Goal: Find specific page/section: Find specific page/section

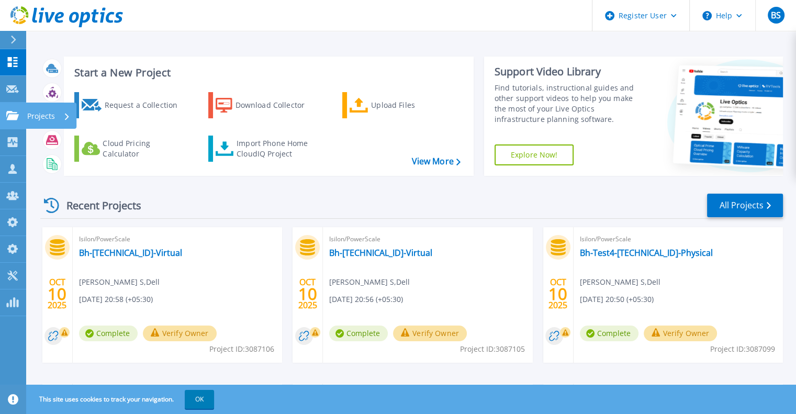
click at [1, 112] on link "Projects Projects" at bounding box center [13, 116] width 26 height 27
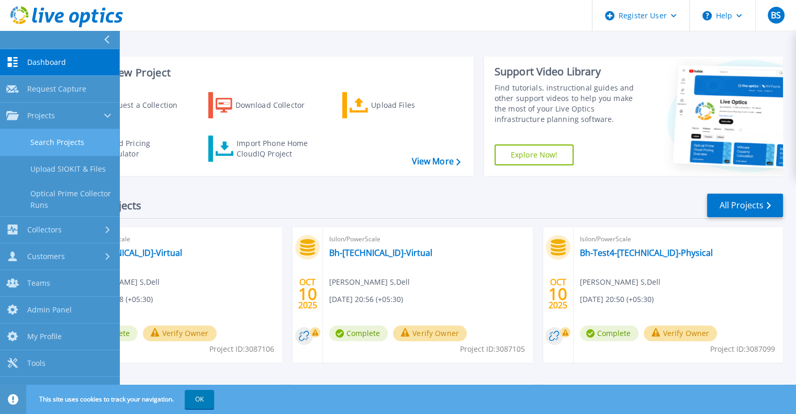
click at [28, 140] on link "Search Projects" at bounding box center [59, 142] width 119 height 27
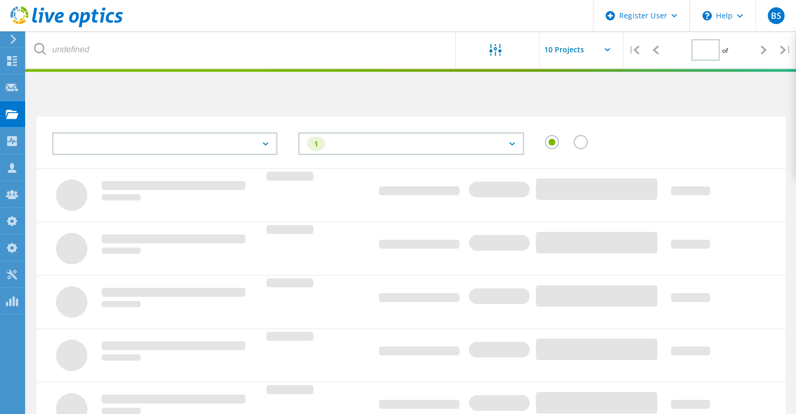
type input "1"
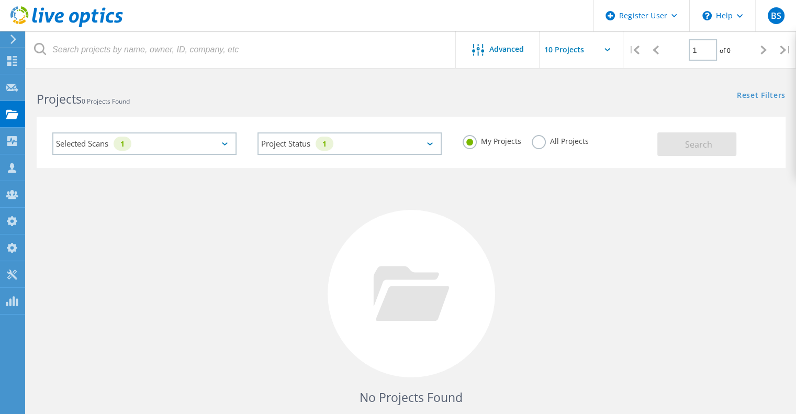
click at [196, 148] on div "Selected Scans 1" at bounding box center [144, 143] width 184 height 22
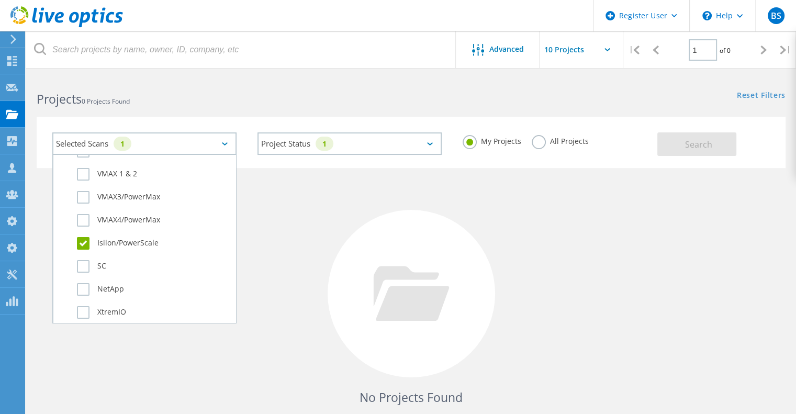
click at [116, 246] on label "Isilon/PowerScale" at bounding box center [153, 243] width 153 height 13
click at [0, 0] on input "Isilon/PowerScale" at bounding box center [0, 0] width 0 height 0
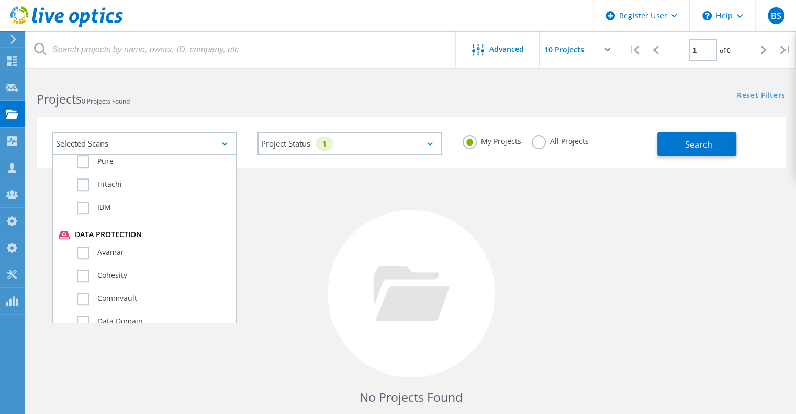
scroll to position [523, 0]
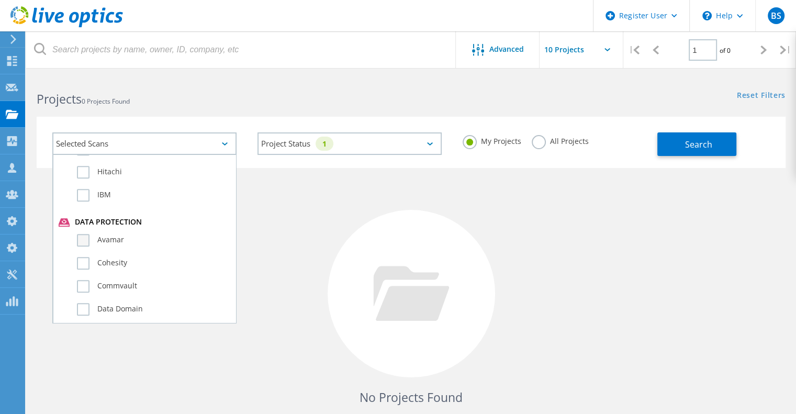
click at [100, 237] on label "Avamar" at bounding box center [153, 240] width 153 height 13
click at [0, 0] on input "Avamar" at bounding box center [0, 0] width 0 height 0
click at [532, 143] on label "All Projects" at bounding box center [560, 140] width 57 height 10
click at [0, 0] on input "All Projects" at bounding box center [0, 0] width 0 height 0
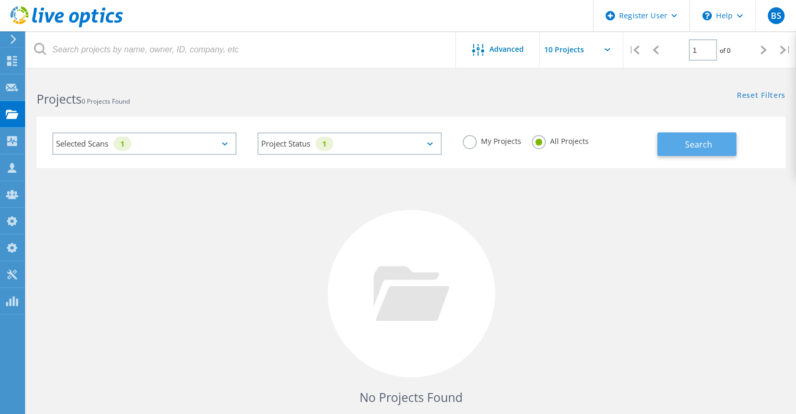
click at [665, 145] on button "Search" at bounding box center [696, 144] width 79 height 24
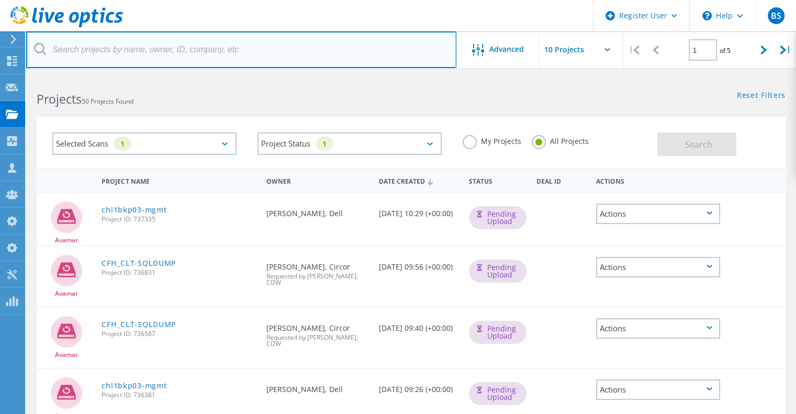
click at [171, 60] on input "text" at bounding box center [241, 49] width 430 height 37
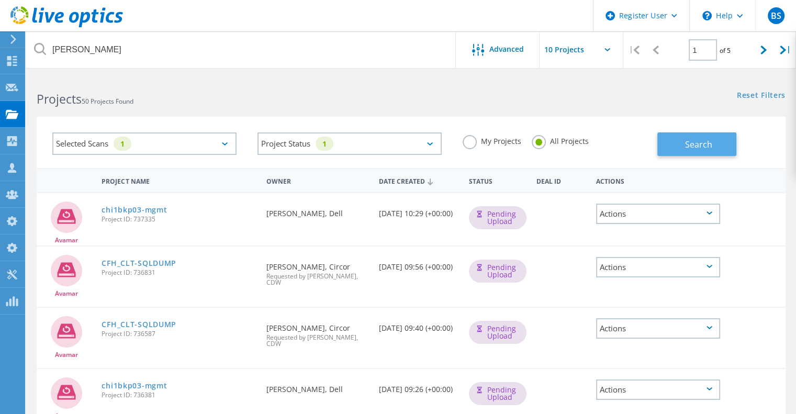
click at [713, 149] on button "Search" at bounding box center [696, 144] width 79 height 24
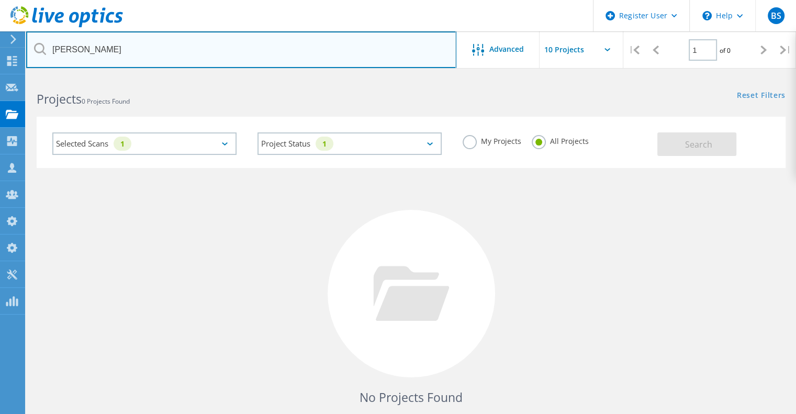
click at [179, 55] on input "menna" at bounding box center [241, 49] width 430 height 37
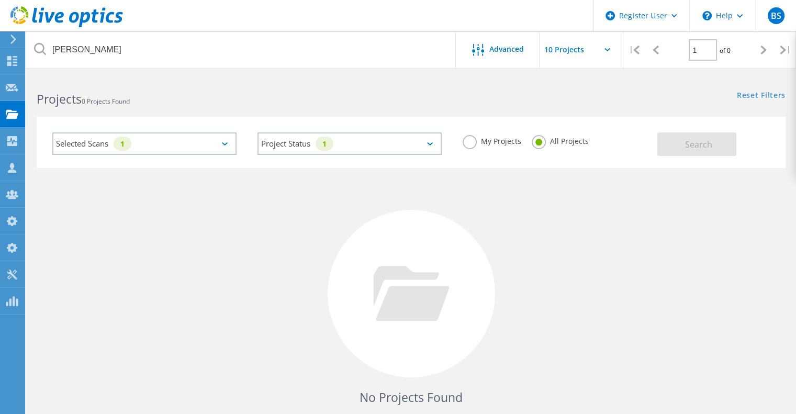
click at [466, 145] on label "My Projects" at bounding box center [491, 140] width 59 height 10
click at [0, 0] on input "My Projects" at bounding box center [0, 0] width 0 height 0
click at [659, 146] on button "Search" at bounding box center [696, 144] width 79 height 24
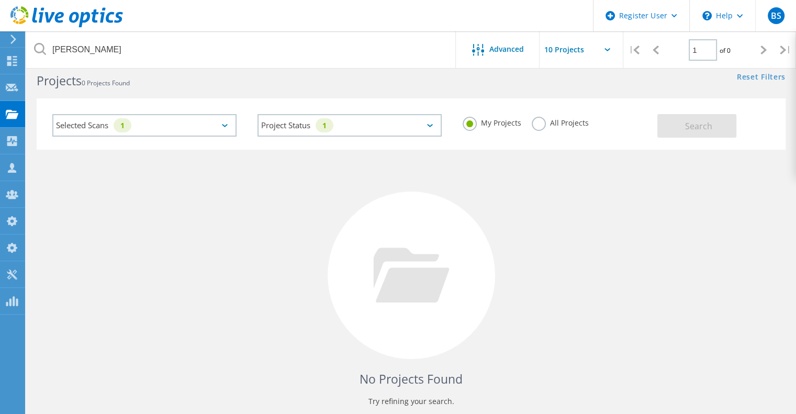
scroll to position [0, 0]
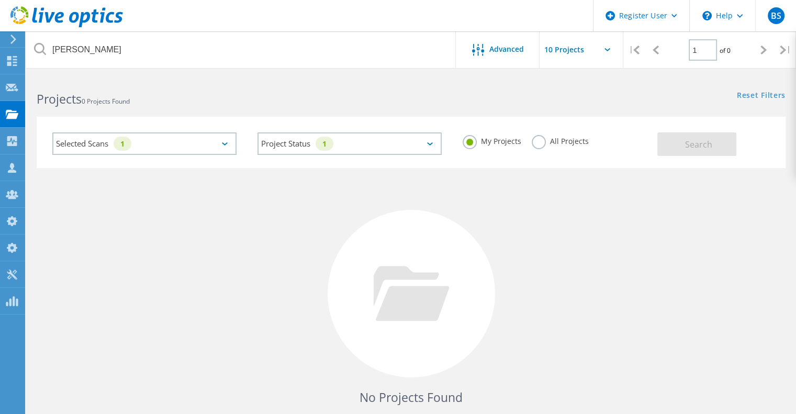
click at [535, 143] on label "All Projects" at bounding box center [560, 140] width 57 height 10
click at [0, 0] on input "All Projects" at bounding box center [0, 0] width 0 height 0
click at [751, 154] on div "Search" at bounding box center [718, 139] width 123 height 34
click at [742, 151] on div "Search" at bounding box center [718, 139] width 123 height 34
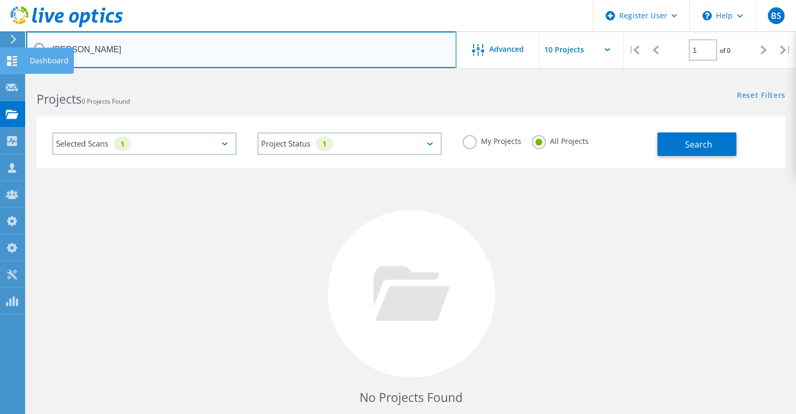
drag, startPoint x: 198, startPoint y: 61, endPoint x: 0, endPoint y: 54, distance: 197.9
click at [0, 76] on div "Register User \n Help Explore Helpful Articles Contact Support BS Dell Admin Us…" at bounding box center [398, 279] width 796 height 406
type input "b"
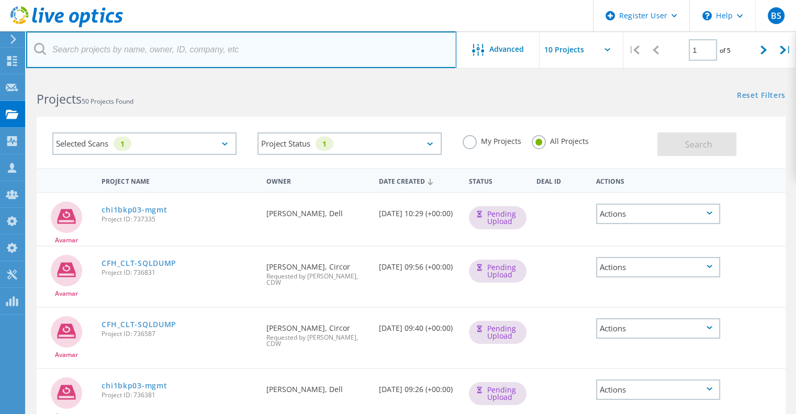
scroll to position [357, 0]
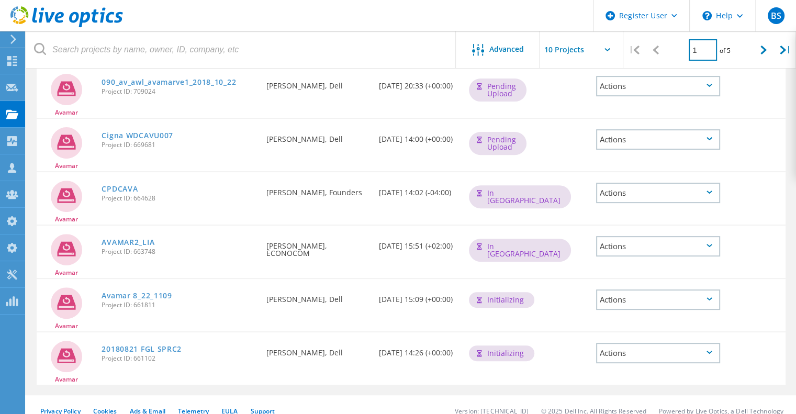
click at [700, 50] on input "1" at bounding box center [702, 49] width 28 height 21
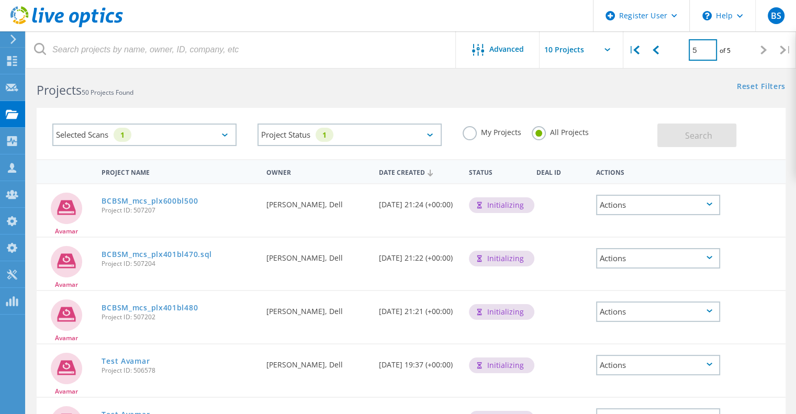
scroll to position [0, 0]
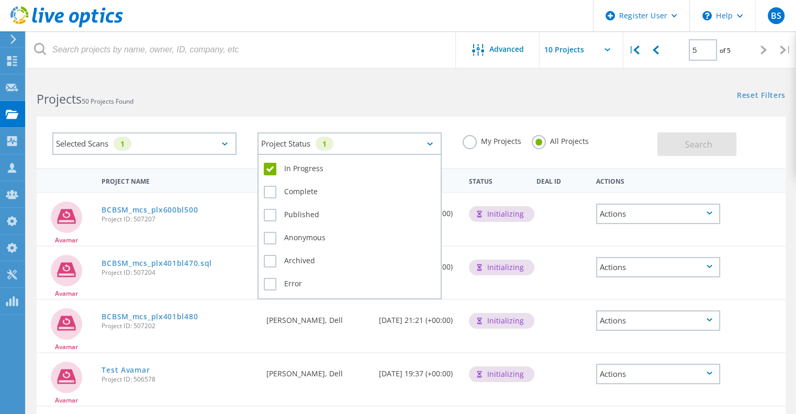
click at [372, 149] on div "Project Status 1" at bounding box center [349, 143] width 184 height 22
click at [317, 171] on label "In Progress" at bounding box center [350, 169] width 172 height 13
click at [0, 0] on input "In Progress" at bounding box center [0, 0] width 0 height 0
click at [304, 194] on label "Complete" at bounding box center [350, 192] width 172 height 13
click at [0, 0] on input "Complete" at bounding box center [0, 0] width 0 height 0
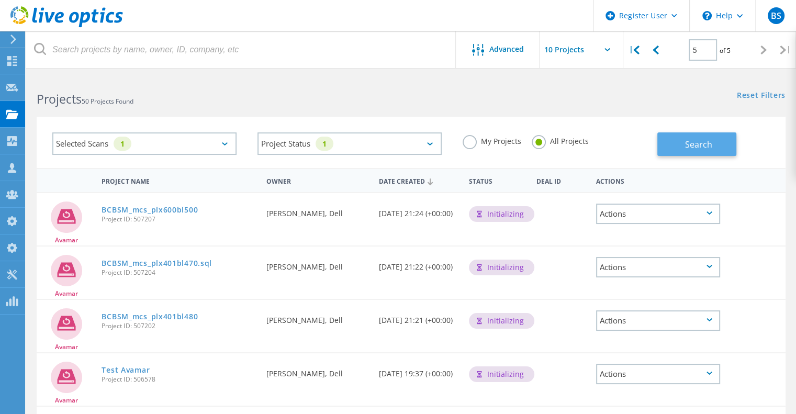
click at [704, 142] on span "Search" at bounding box center [698, 145] width 27 height 12
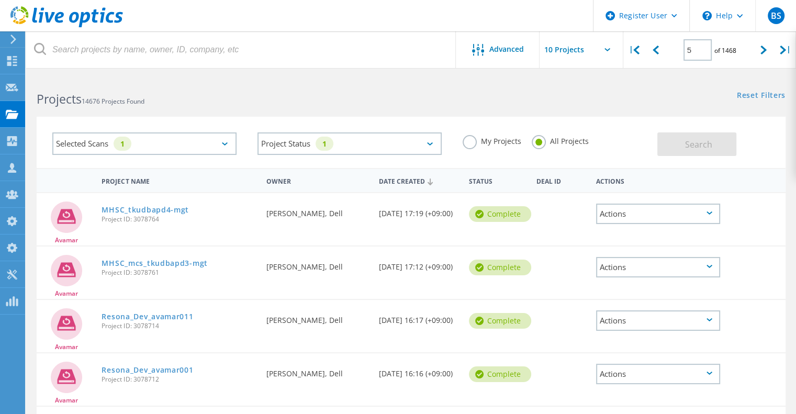
click at [467, 145] on label "My Projects" at bounding box center [491, 140] width 59 height 10
click at [0, 0] on input "My Projects" at bounding box center [0, 0] width 0 height 0
click at [711, 139] on span "Search" at bounding box center [698, 145] width 27 height 12
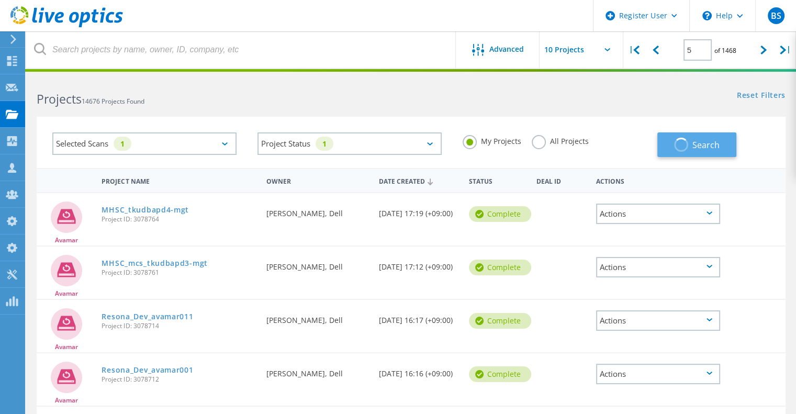
type input "1"
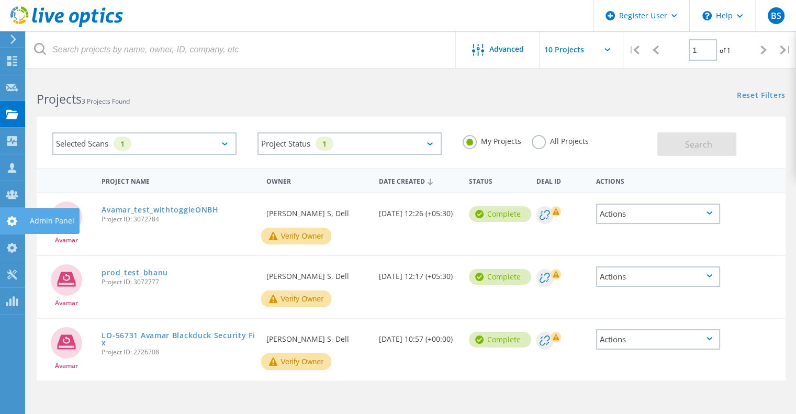
click at [7, 224] on icon at bounding box center [12, 221] width 13 height 10
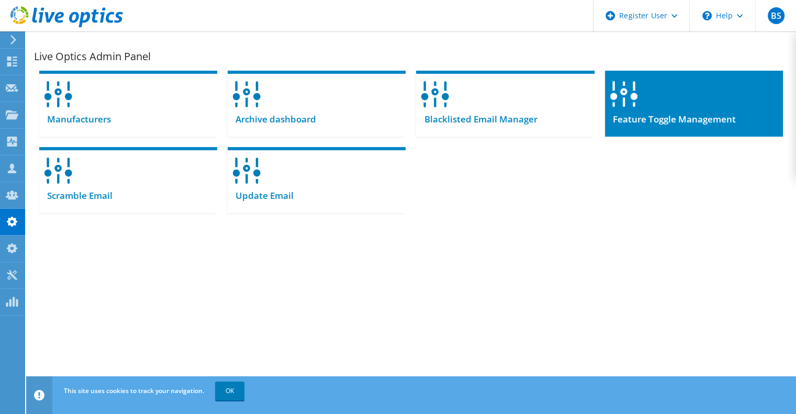
click at [658, 88] on div at bounding box center [694, 91] width 178 height 40
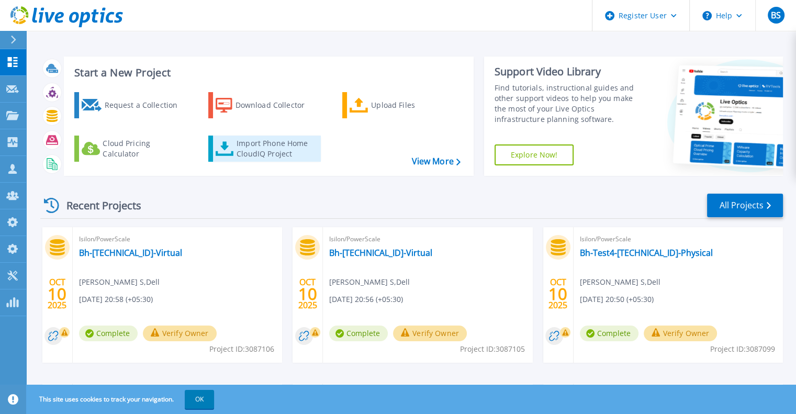
click at [256, 145] on div "Import Phone Home CloudIQ Project" at bounding box center [277, 148] width 82 height 21
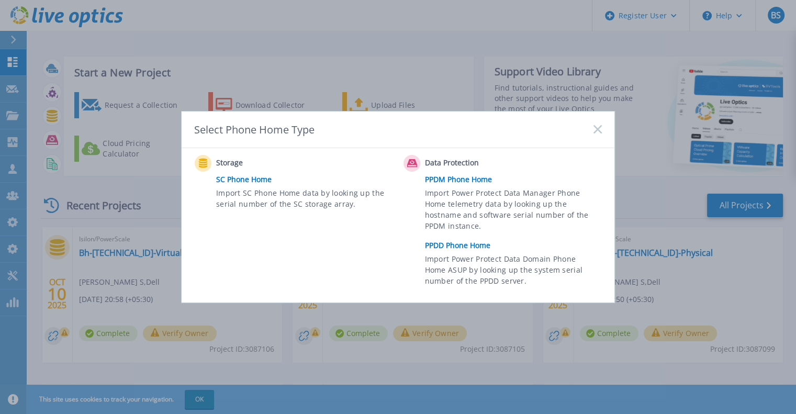
click at [598, 138] on div "Select Phone Home Type" at bounding box center [398, 129] width 433 height 37
click at [595, 132] on icon at bounding box center [597, 129] width 8 height 8
